Goal: Information Seeking & Learning: Learn about a topic

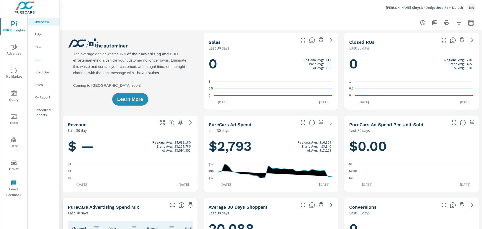
click at [13, 51] on span "Advertise" at bounding box center [14, 50] width 24 height 12
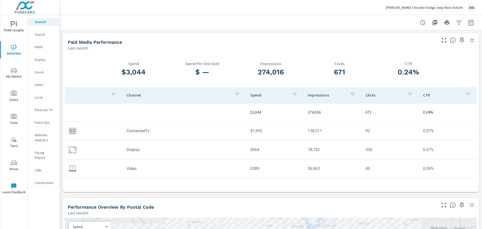
click at [39, 46] on p "PMAX" at bounding box center [45, 46] width 21 height 5
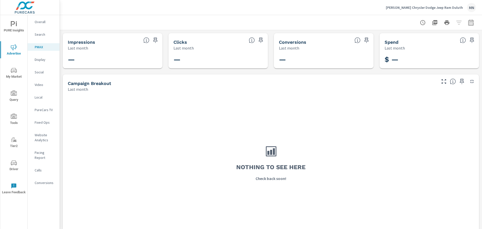
click at [41, 34] on p "Search" at bounding box center [45, 34] width 21 height 5
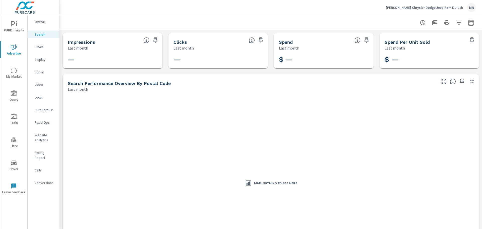
click at [38, 22] on p "Overall" at bounding box center [45, 21] width 21 height 5
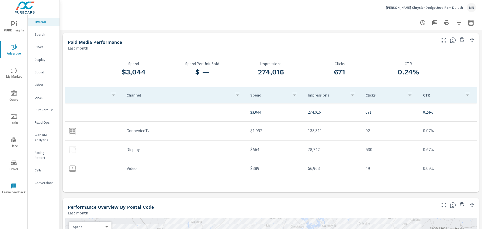
click at [40, 59] on p "Display" at bounding box center [45, 59] width 21 height 5
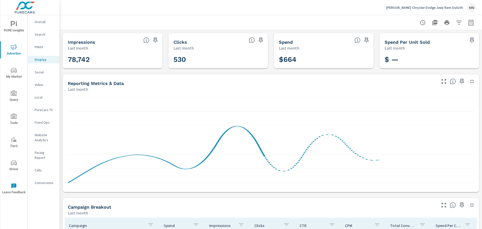
click at [470, 81] on icon "button" at bounding box center [472, 82] width 4 height 4
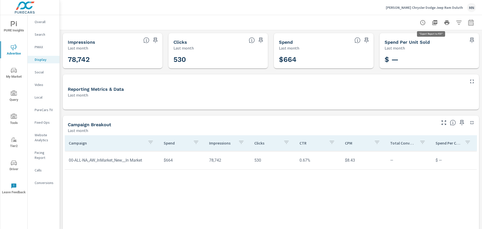
click at [432, 25] on icon "button" at bounding box center [435, 23] width 6 height 6
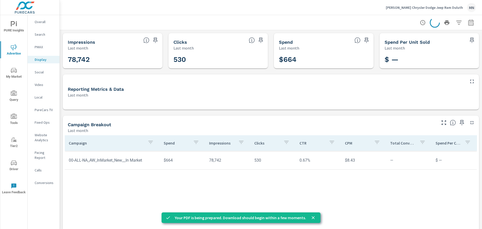
click at [40, 72] on p "Social" at bounding box center [45, 72] width 21 height 5
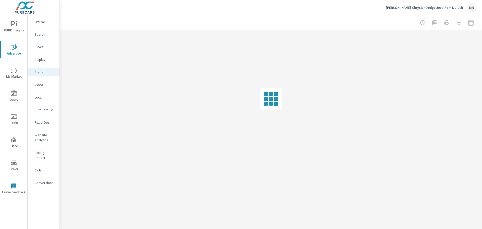
click at [39, 60] on p "Display" at bounding box center [45, 59] width 21 height 5
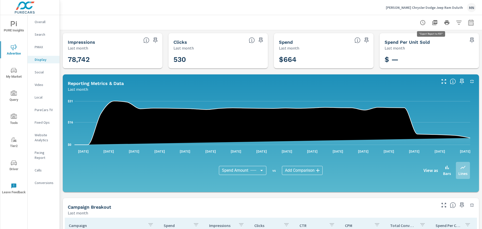
click at [432, 24] on icon "button" at bounding box center [434, 22] width 5 height 5
click at [38, 71] on p "Social" at bounding box center [45, 72] width 21 height 5
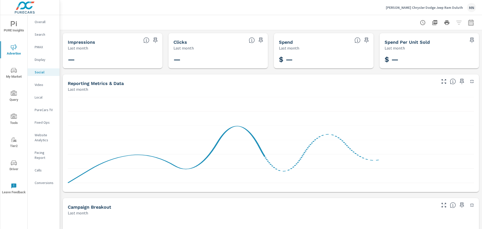
click at [39, 84] on p "Video" at bounding box center [45, 84] width 21 height 5
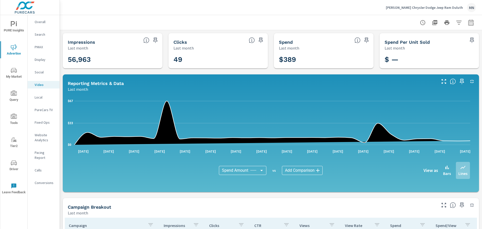
click at [432, 23] on icon "button" at bounding box center [434, 22] width 5 height 5
click at [39, 95] on p "Local" at bounding box center [45, 97] width 21 height 5
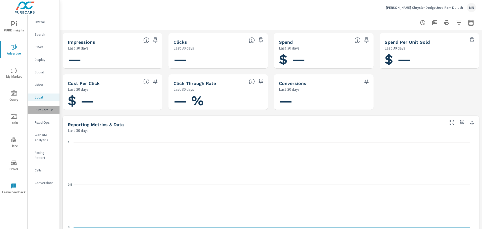
click at [42, 110] on p "PureCars TV" at bounding box center [45, 109] width 21 height 5
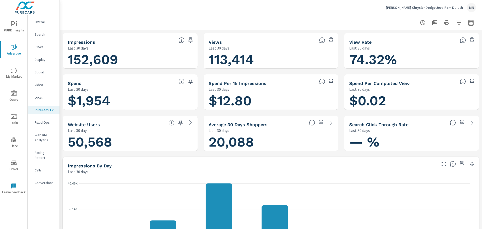
scroll to position [0, 0]
click at [469, 164] on icon "button" at bounding box center [472, 164] width 6 height 6
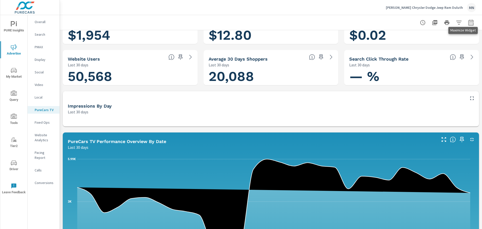
scroll to position [125, 0]
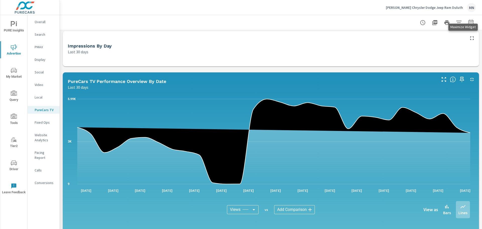
click at [470, 75] on div at bounding box center [458, 77] width 41 height 11
click at [469, 79] on icon "button" at bounding box center [472, 79] width 6 height 6
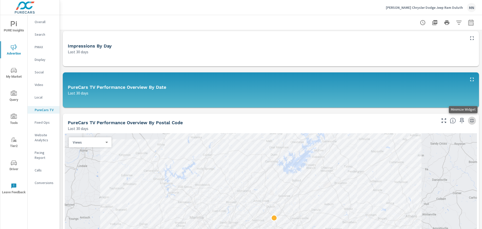
click at [469, 120] on icon "button" at bounding box center [472, 120] width 6 height 6
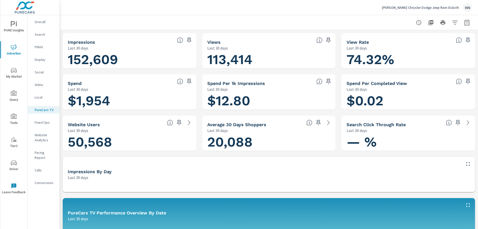
click at [428, 23] on icon "button" at bounding box center [430, 22] width 5 height 5
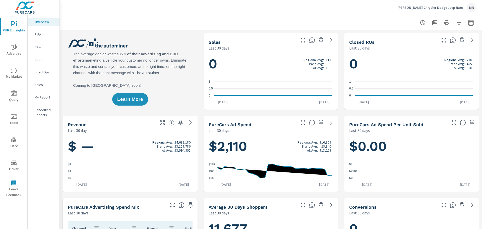
click at [14, 48] on icon "nav menu" at bounding box center [14, 47] width 6 height 6
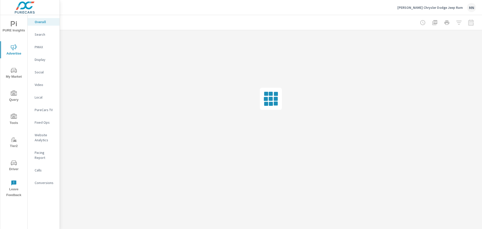
click at [37, 49] on p "PMAX" at bounding box center [45, 46] width 21 height 5
click at [42, 34] on p "Search" at bounding box center [45, 34] width 21 height 5
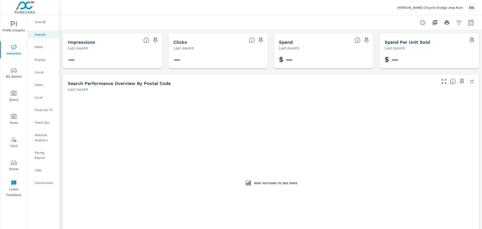
click at [42, 44] on div "PMAX" at bounding box center [44, 47] width 32 height 8
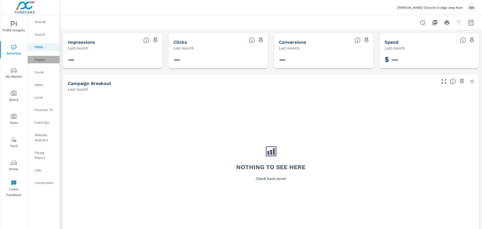
click at [44, 57] on div "Display" at bounding box center [44, 60] width 32 height 8
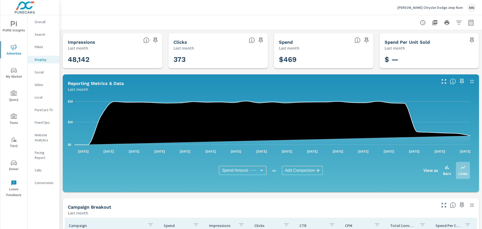
click at [470, 81] on icon "button" at bounding box center [472, 82] width 4 height 4
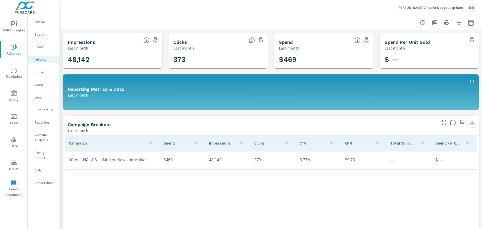
click at [432, 23] on icon "button" at bounding box center [434, 22] width 5 height 5
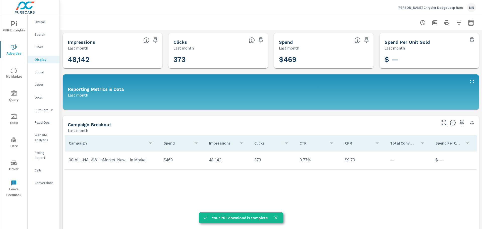
click at [43, 70] on p "Social" at bounding box center [45, 72] width 21 height 5
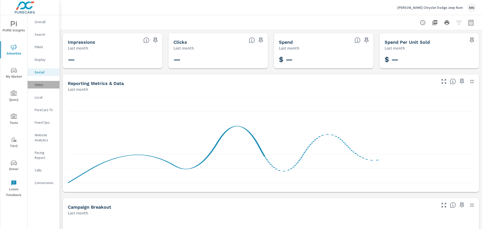
click at [40, 86] on p "Video" at bounding box center [45, 84] width 21 height 5
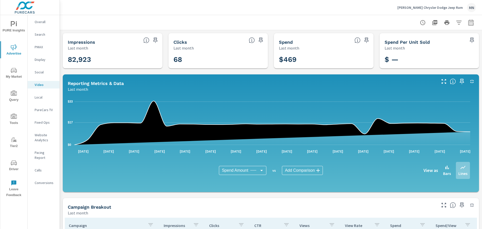
click at [469, 78] on icon "button" at bounding box center [472, 81] width 6 height 6
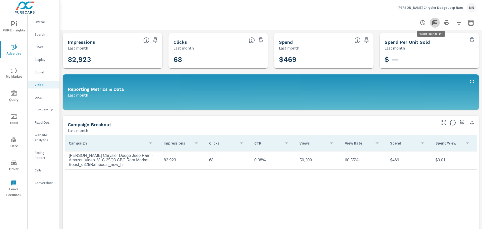
click at [432, 20] on icon "button" at bounding box center [434, 22] width 5 height 5
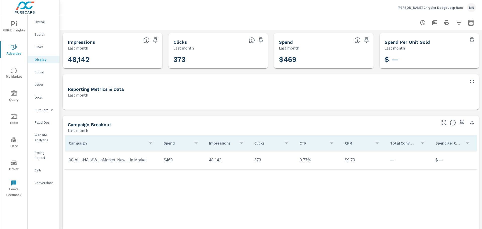
click at [47, 110] on p "PureCars TV" at bounding box center [45, 109] width 21 height 5
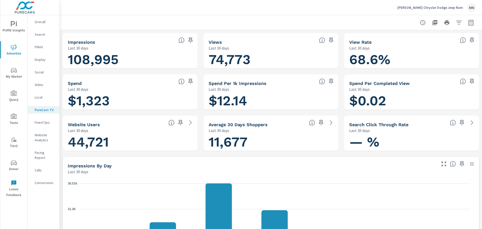
scroll to position [0, 0]
click at [470, 163] on icon "button" at bounding box center [472, 164] width 6 height 6
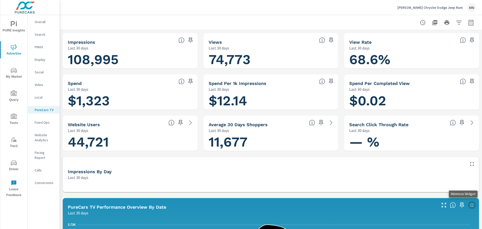
click at [471, 204] on icon "button" at bounding box center [472, 205] width 6 height 6
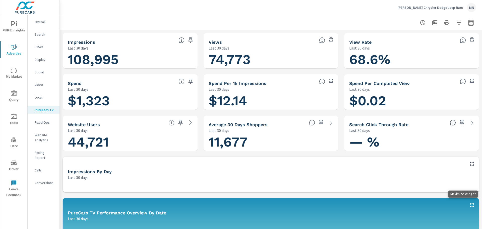
click at [469, 205] on icon "button" at bounding box center [472, 205] width 6 height 6
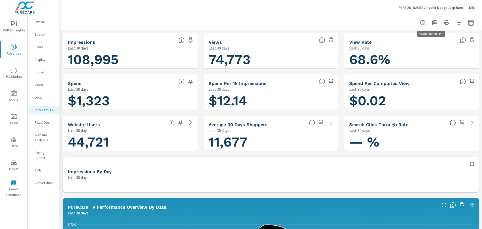
click at [432, 23] on icon "button" at bounding box center [434, 22] width 5 height 5
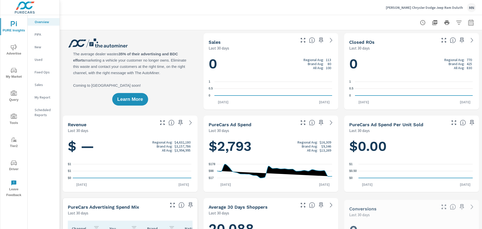
scroll to position [0, 0]
click at [468, 20] on icon "button" at bounding box center [471, 23] width 6 height 6
select select "Last 30 days"
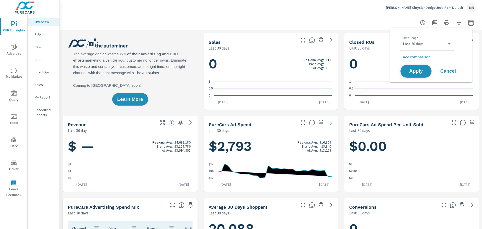
click at [422, 69] on span "Apply" at bounding box center [415, 71] width 21 height 5
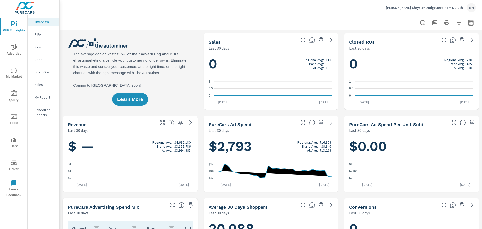
click at [468, 22] on icon "button" at bounding box center [470, 22] width 5 height 6
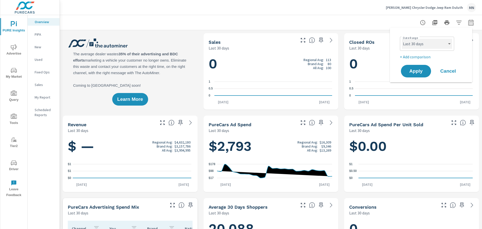
click at [448, 44] on select "Custom Yesterday Last week Last 7 days Last 14 days Last 30 days Last 45 days L…" at bounding box center [427, 44] width 50 height 10
click at [402, 39] on select "Custom Yesterday Last week Last 7 days Last 14 days Last 30 days Last 45 days L…" at bounding box center [427, 44] width 50 height 10
select select "Last month"
click at [405, 74] on button "Apply" at bounding box center [415, 70] width 31 height 13
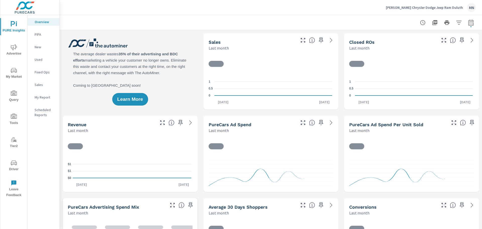
scroll to position [0, 0]
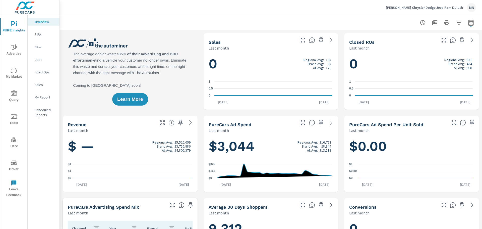
click at [10, 73] on span "My Market" at bounding box center [14, 73] width 24 height 12
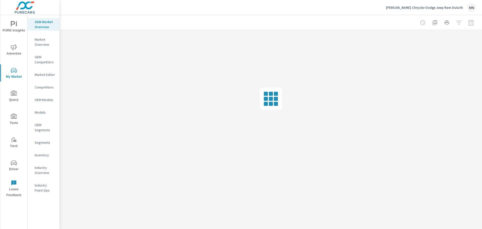
click at [12, 45] on icon "nav menu" at bounding box center [14, 47] width 6 height 6
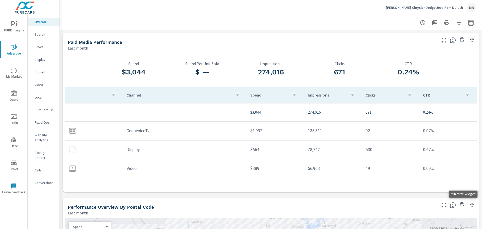
click at [469, 202] on icon "button" at bounding box center [472, 205] width 6 height 6
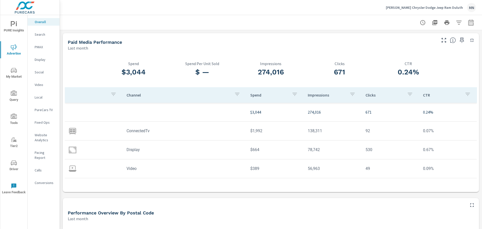
click at [47, 108] on p "PureCars TV" at bounding box center [45, 109] width 21 height 5
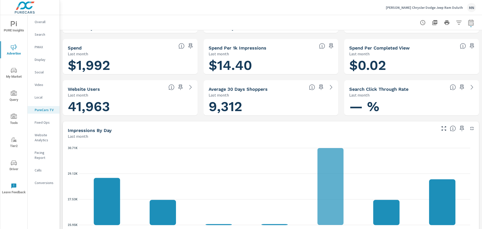
scroll to position [25, 0]
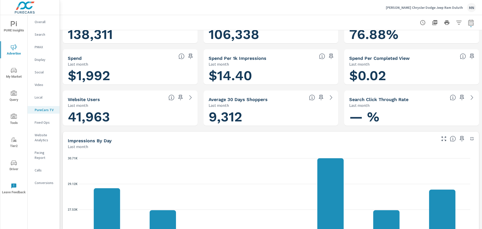
click at [469, 139] on icon "button" at bounding box center [472, 138] width 6 height 6
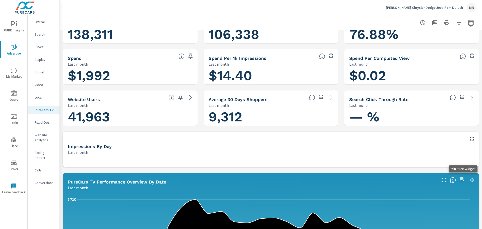
click at [469, 181] on icon "button" at bounding box center [472, 180] width 6 height 6
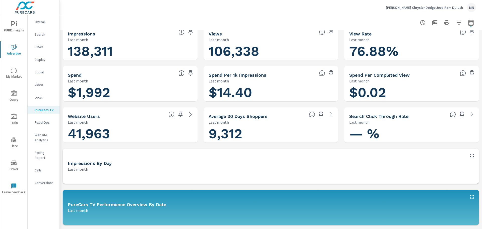
scroll to position [0, 0]
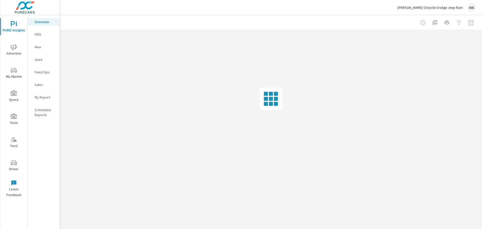
click at [14, 51] on span "Advertise" at bounding box center [14, 50] width 24 height 12
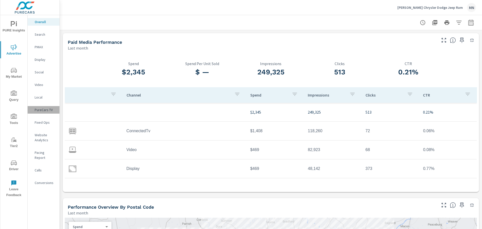
click at [45, 107] on p "PureCars TV" at bounding box center [45, 109] width 21 height 5
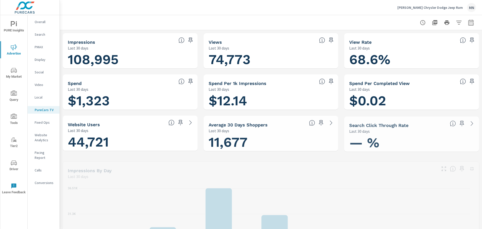
scroll to position [0, 0]
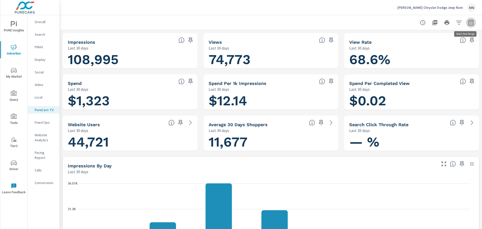
click at [468, 19] on button "button" at bounding box center [471, 23] width 10 height 10
select select "Last 30 days"
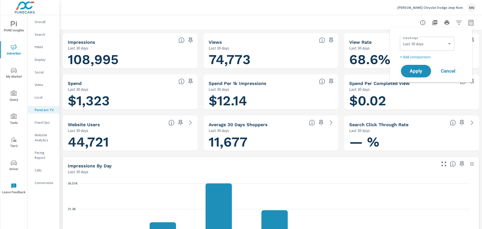
click at [468, 20] on icon "button" at bounding box center [471, 23] width 6 height 6
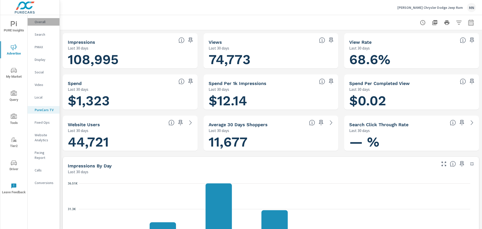
click at [45, 22] on p "Overall" at bounding box center [45, 21] width 21 height 5
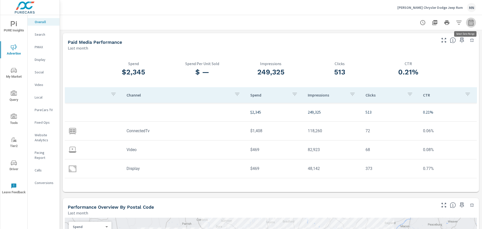
click at [466, 23] on button "button" at bounding box center [471, 23] width 10 height 10
select select "Last month"
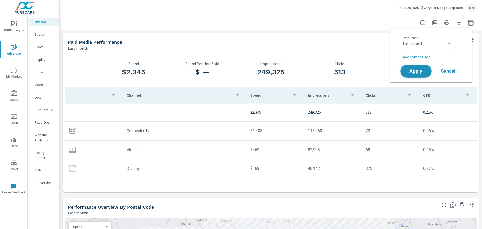
click at [409, 69] on span "Apply" at bounding box center [415, 71] width 21 height 5
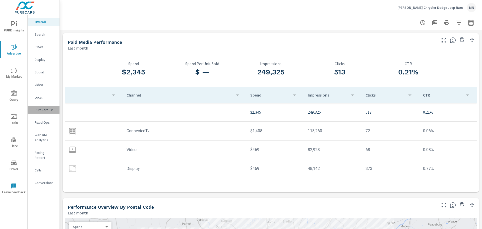
click at [42, 111] on p "PureCars TV" at bounding box center [45, 109] width 21 height 5
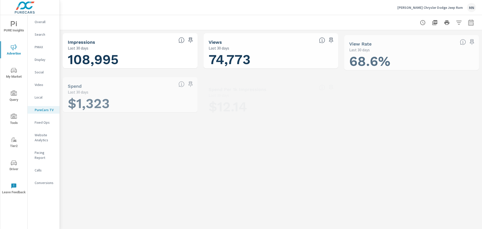
scroll to position [0, 0]
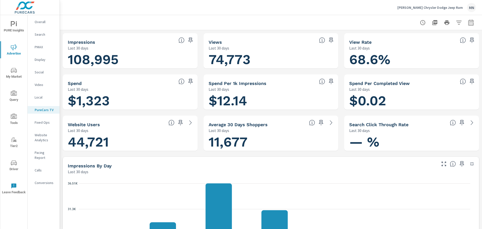
click at [468, 25] on icon "button" at bounding box center [471, 23] width 6 height 6
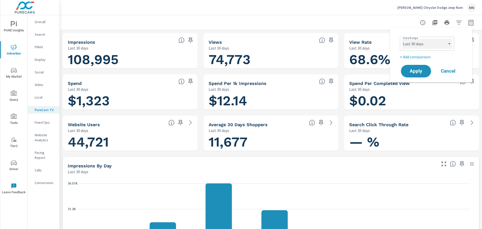
click at [434, 43] on select "Custom [DATE] Last week Last 7 days Last 14 days Last 30 days Last 45 days Last…" at bounding box center [427, 44] width 50 height 10
click at [402, 39] on select "Custom [DATE] Last week Last 7 days Last 14 days Last 30 days Last 45 days Last…" at bounding box center [427, 44] width 50 height 10
select select "Last month"
click at [421, 70] on span "Apply" at bounding box center [415, 71] width 21 height 5
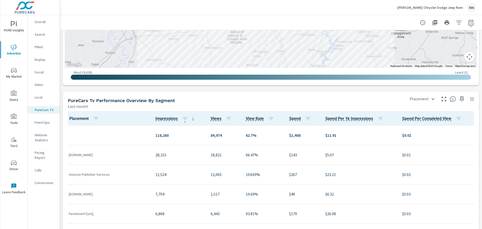
click at [45, 84] on p "Video" at bounding box center [45, 84] width 21 height 5
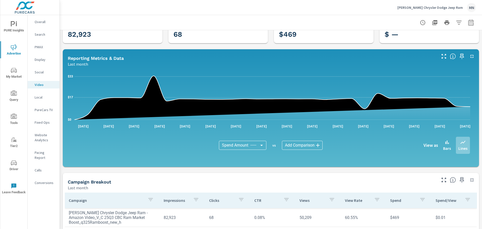
scroll to position [100, 0]
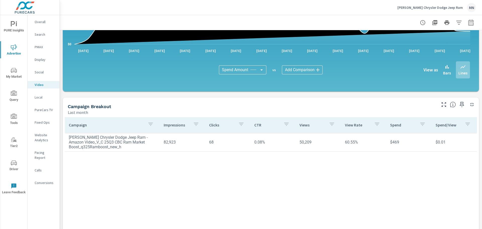
click at [40, 58] on p "Display" at bounding box center [45, 59] width 21 height 5
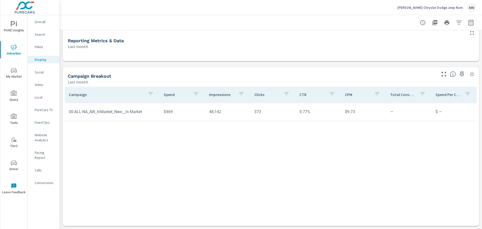
scroll to position [23, 0]
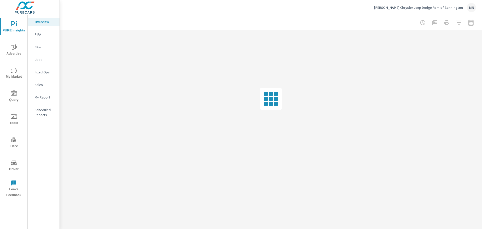
click at [14, 52] on span "Advertise" at bounding box center [14, 50] width 24 height 12
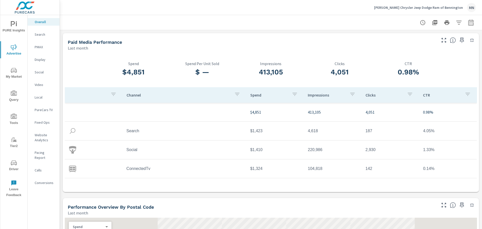
click at [39, 46] on p "PMAX" at bounding box center [45, 46] width 21 height 5
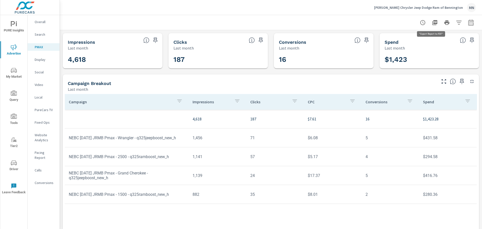
click at [432, 24] on icon "button" at bounding box center [434, 22] width 5 height 5
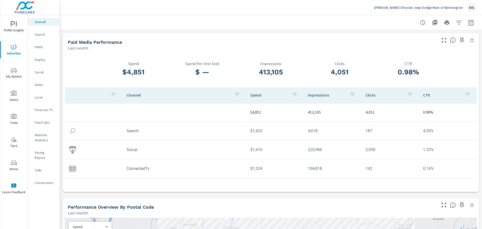
click at [43, 35] on p "Search" at bounding box center [45, 34] width 21 height 5
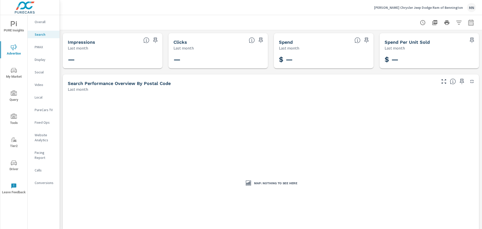
drag, startPoint x: 387, startPoint y: 7, endPoint x: 77, endPoint y: 8, distance: 310.1
click at [77, 8] on div "[PERSON_NAME] Chrysler Jeep Dodge Ram of Bennington [GEOGRAPHIC_DATA]" at bounding box center [271, 7] width 410 height 15
click at [34, 19] on div "Overall" at bounding box center [44, 22] width 32 height 8
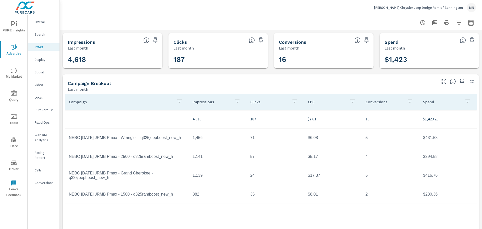
click at [41, 59] on p "Display" at bounding box center [45, 59] width 21 height 5
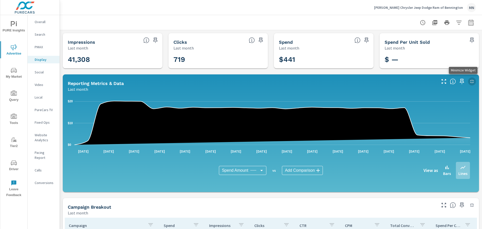
click at [469, 81] on icon "button" at bounding box center [472, 81] width 6 height 6
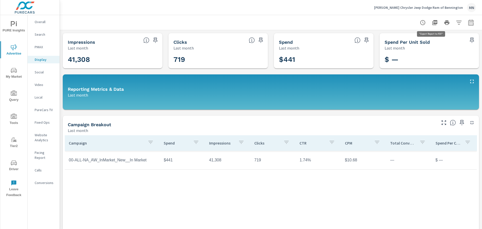
click at [432, 22] on icon "button" at bounding box center [435, 23] width 6 height 6
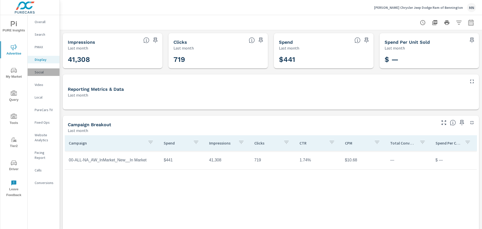
click at [41, 73] on p "Social" at bounding box center [45, 72] width 21 height 5
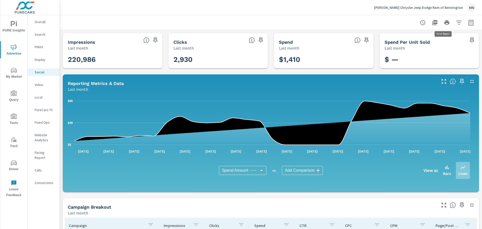
click at [444, 23] on icon "button" at bounding box center [446, 22] width 5 height 5
click at [315, 23] on div at bounding box center [271, 22] width 410 height 15
click at [432, 22] on icon "button" at bounding box center [435, 23] width 6 height 6
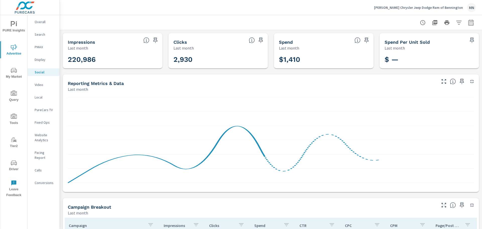
click at [43, 87] on div "Video" at bounding box center [44, 85] width 32 height 8
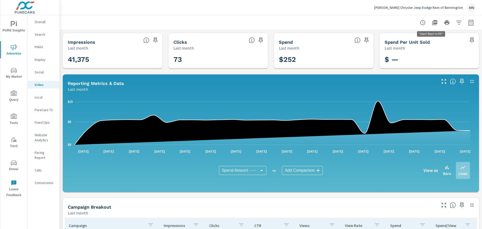
click at [432, 22] on icon "button" at bounding box center [435, 23] width 6 height 6
click at [42, 111] on p "PureCars TV" at bounding box center [45, 109] width 21 height 5
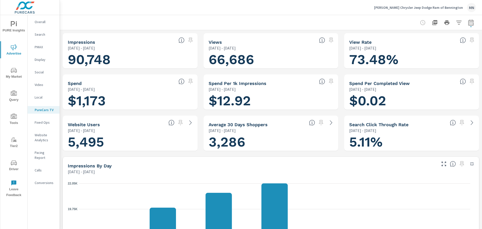
scroll to position [0, 0]
click at [469, 164] on icon "button" at bounding box center [472, 164] width 6 height 6
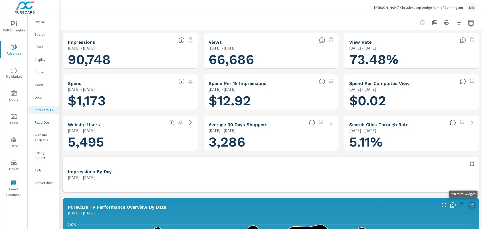
click at [469, 203] on icon "button" at bounding box center [472, 205] width 6 height 6
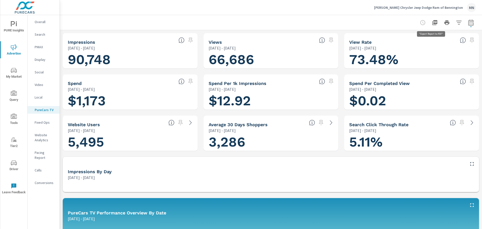
click at [432, 24] on icon "button" at bounding box center [435, 23] width 6 height 6
click at [468, 22] on icon "button" at bounding box center [471, 23] width 6 height 6
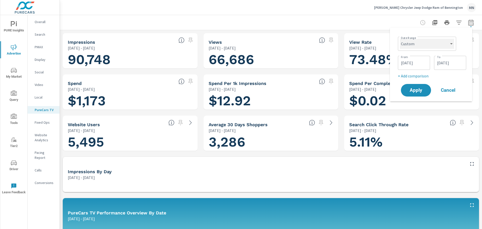
click at [446, 42] on select "Custom [DATE] Last week Last 7 days Last 14 days Last 30 days Last 45 days Last…" at bounding box center [427, 44] width 54 height 10
click at [400, 39] on select "Custom [DATE] Last week Last 7 days Last 14 days Last 30 days Last 45 days Last…" at bounding box center [427, 44] width 54 height 10
select select "Last month"
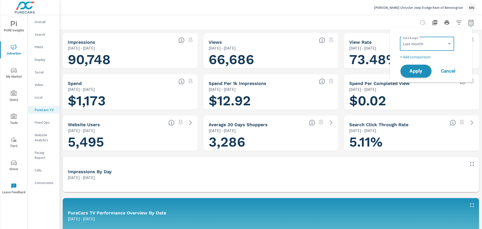
click at [411, 72] on span "Apply" at bounding box center [415, 71] width 21 height 5
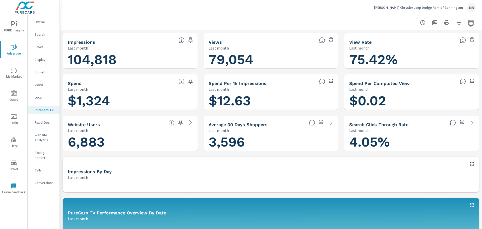
scroll to position [0, 0]
click at [331, 19] on div at bounding box center [271, 22] width 410 height 15
click at [432, 21] on icon "button" at bounding box center [434, 22] width 5 height 5
